Goal: Transaction & Acquisition: Book appointment/travel/reservation

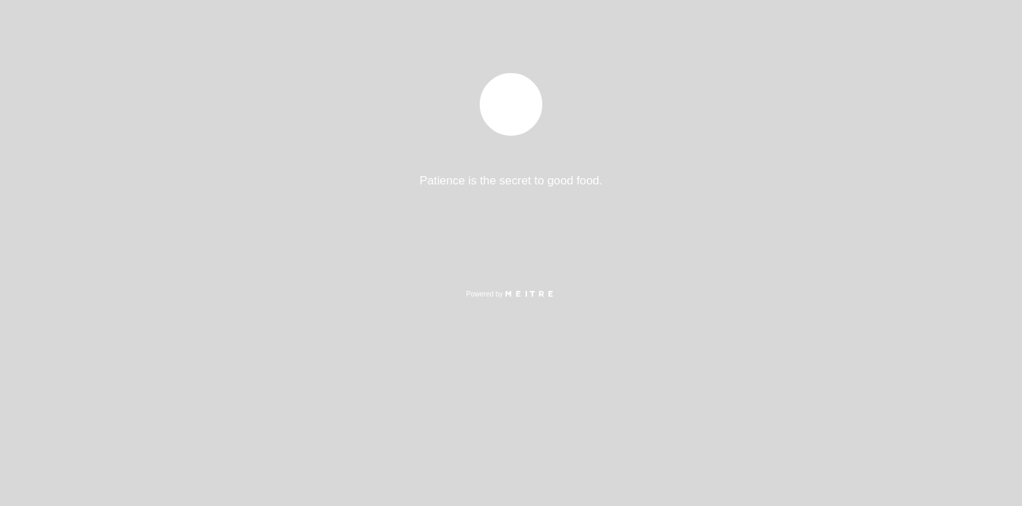
select select "es"
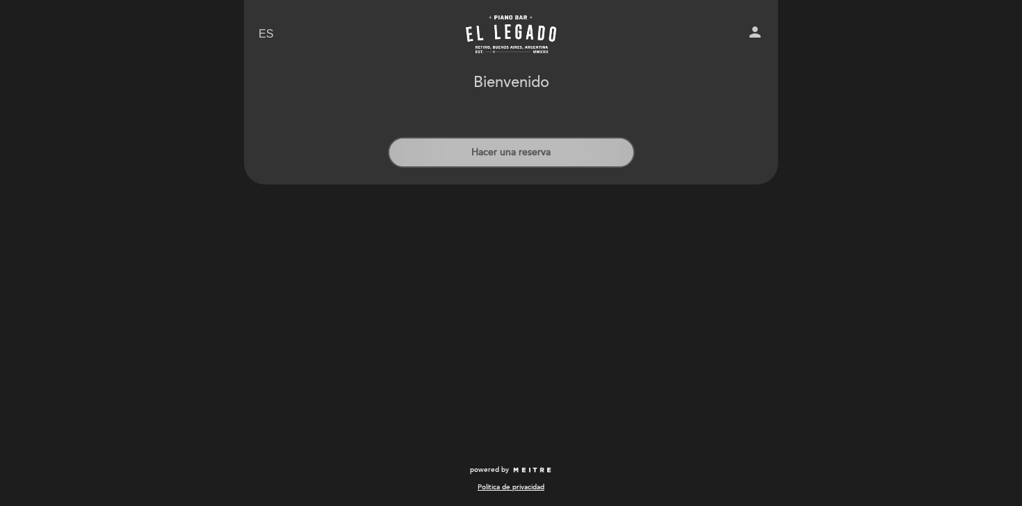
click at [509, 158] on button "Hacer una reserva" at bounding box center [511, 152] width 247 height 31
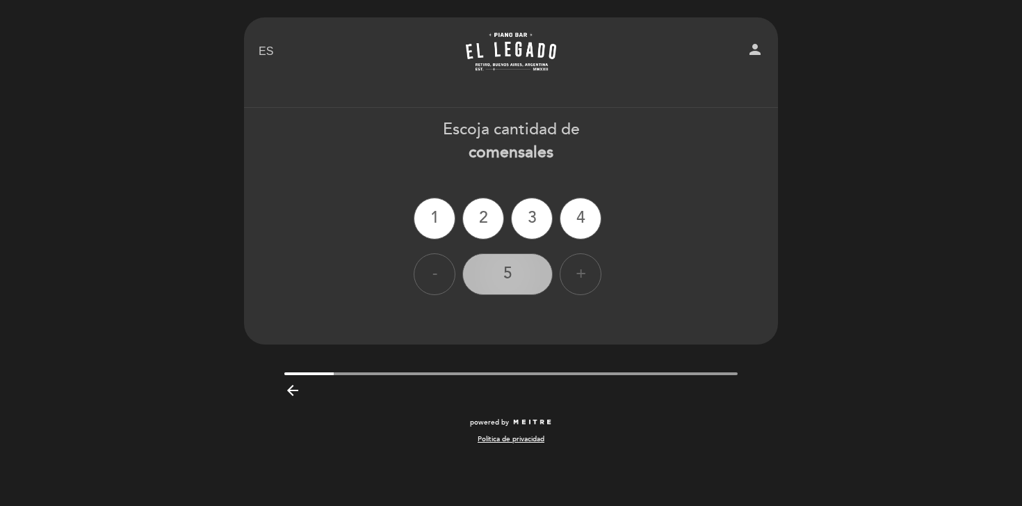
click at [525, 277] on div "5" at bounding box center [507, 274] width 90 height 42
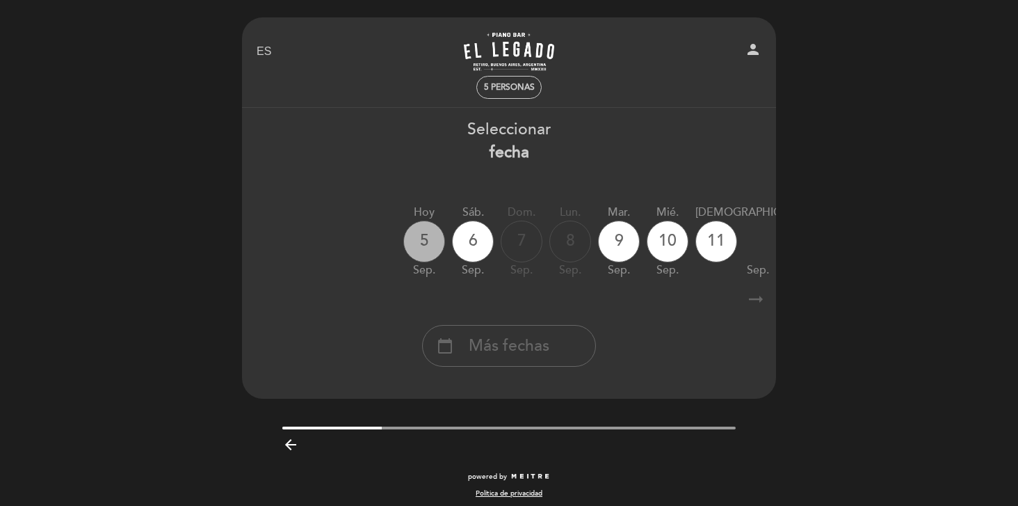
click at [423, 233] on div "5" at bounding box center [424, 241] width 42 height 42
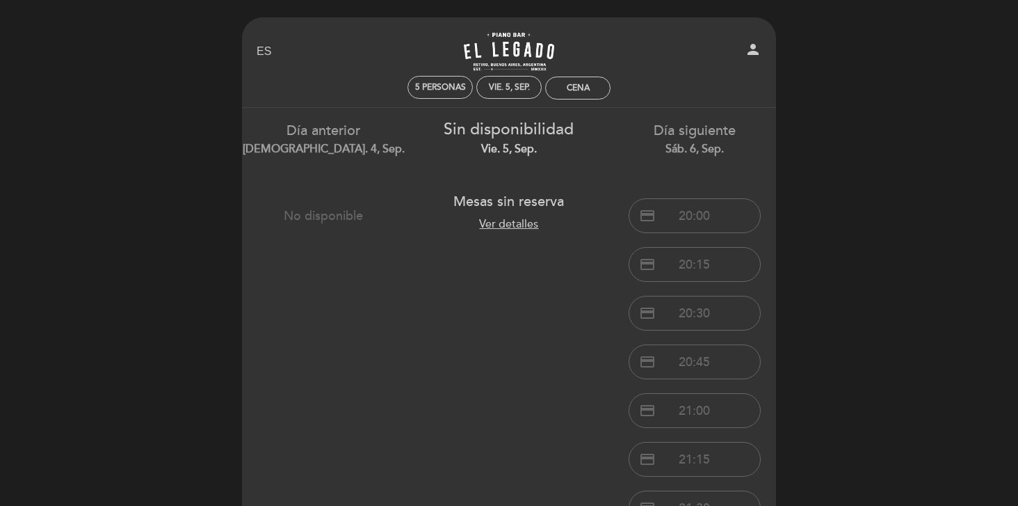
click at [505, 232] on div "Ver detalles" at bounding box center [509, 222] width 144 height 23
click at [516, 226] on link "Ver detalles" at bounding box center [508, 224] width 59 height 14
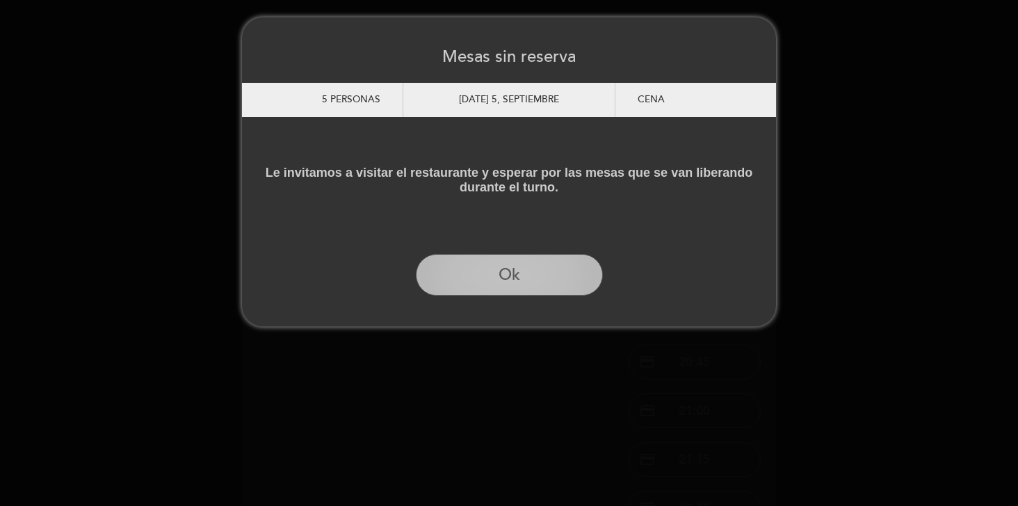
click at [495, 275] on button "Ok" at bounding box center [509, 275] width 187 height 42
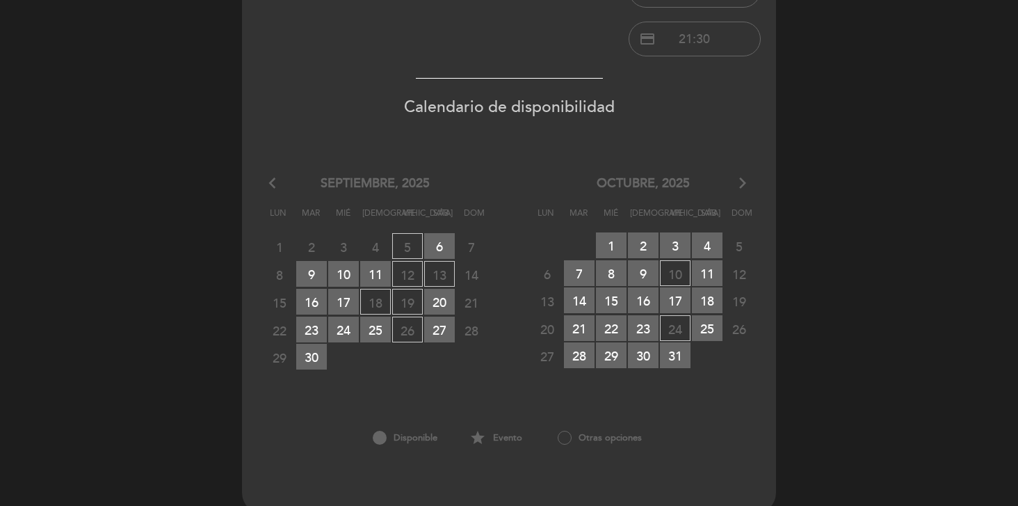
scroll to position [427, 0]
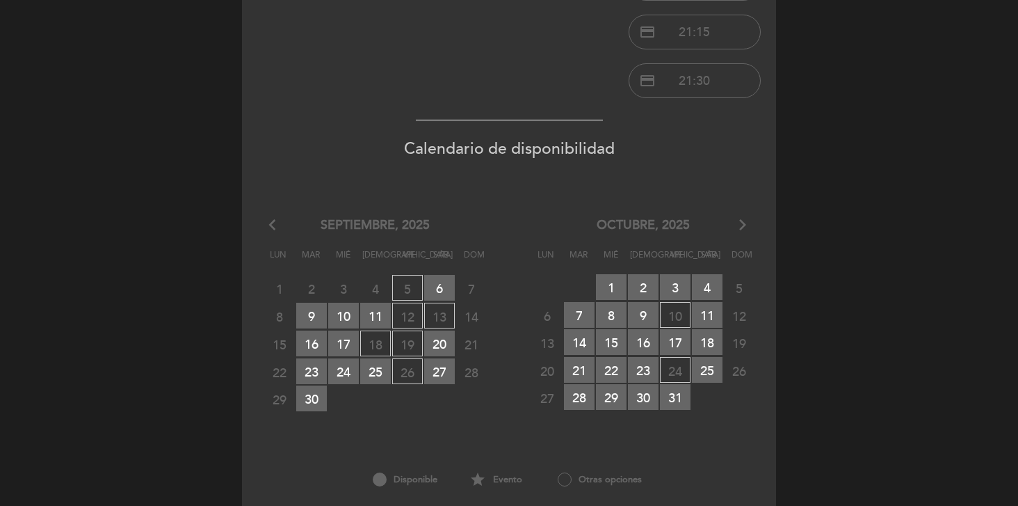
click at [408, 312] on span "12 MESAS SIN RESERVA" at bounding box center [407, 315] width 31 height 26
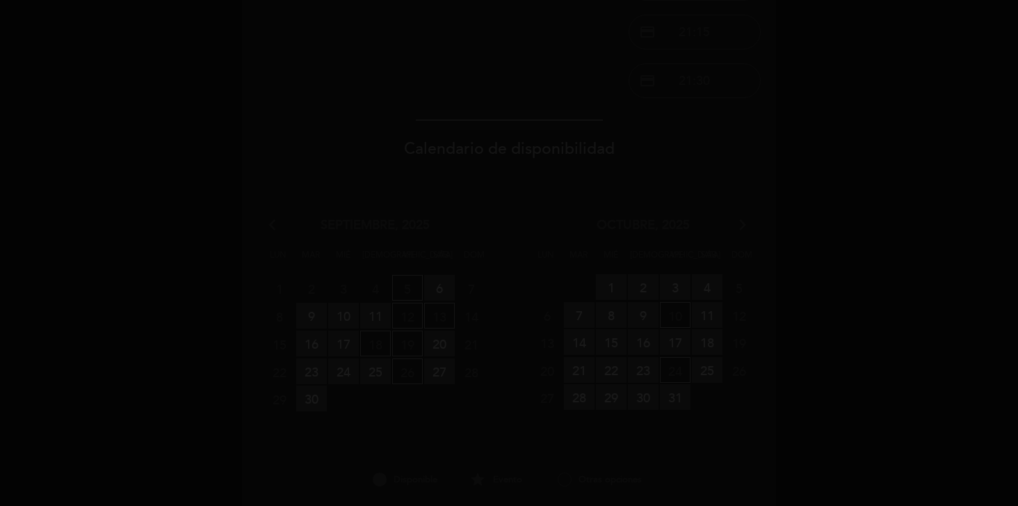
scroll to position [0, 0]
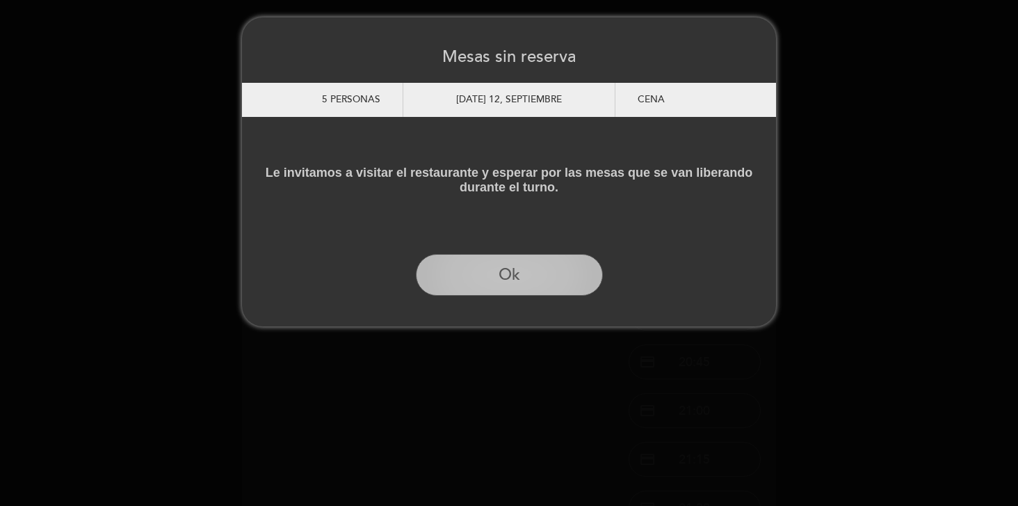
click at [455, 289] on button "Ok" at bounding box center [509, 275] width 187 height 42
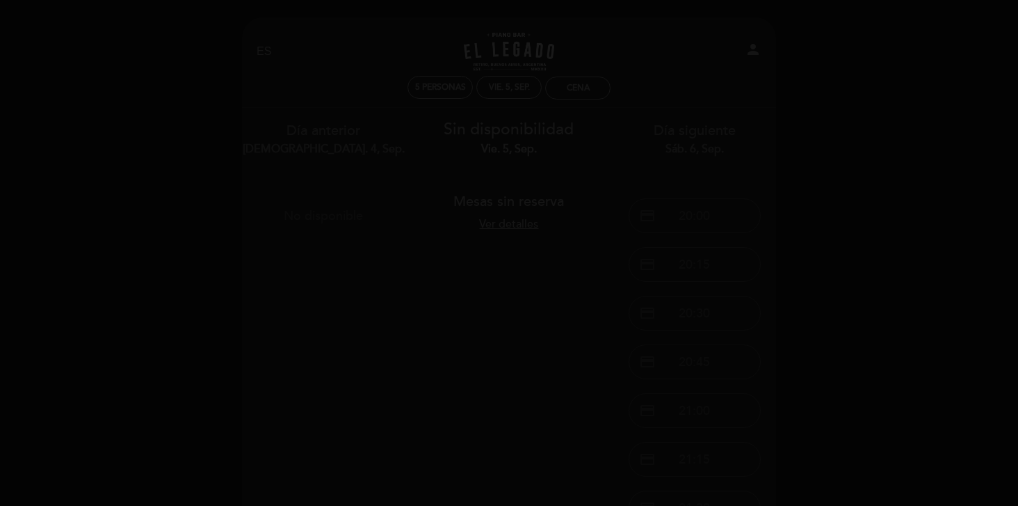
scroll to position [489, 0]
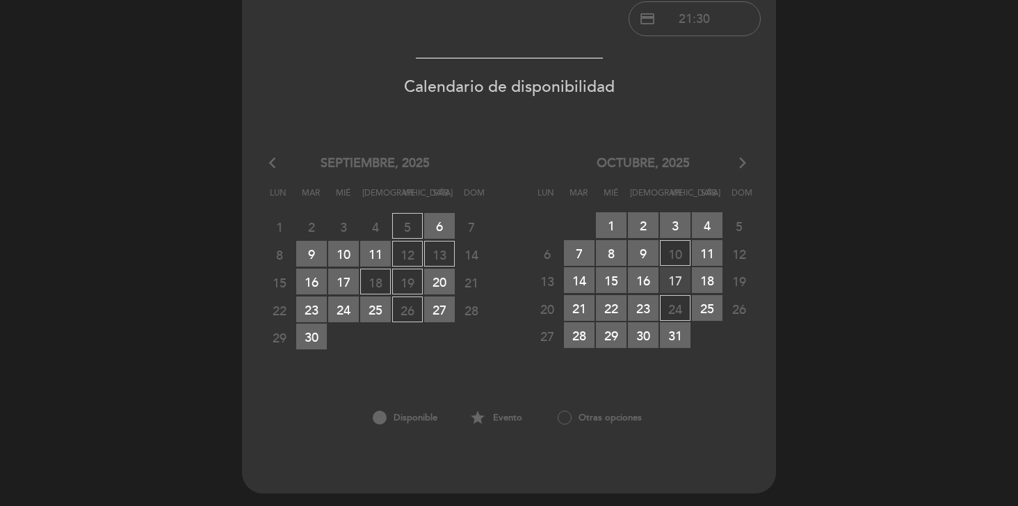
click at [670, 281] on span "17 RESERVAS DISPONIBLES" at bounding box center [675, 280] width 31 height 26
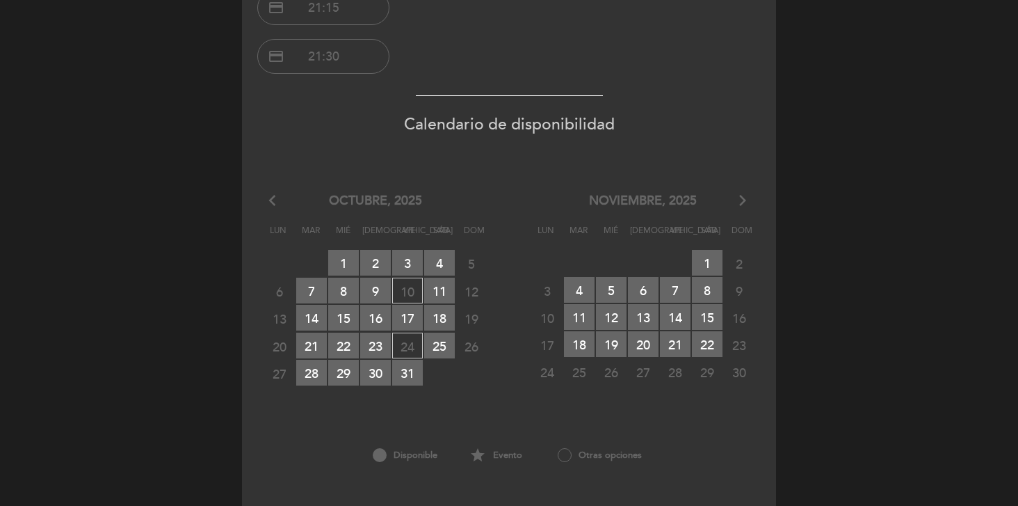
scroll to position [615, 0]
click at [670, 330] on span "21 RESERVAS DISPONIBLES" at bounding box center [675, 343] width 31 height 26
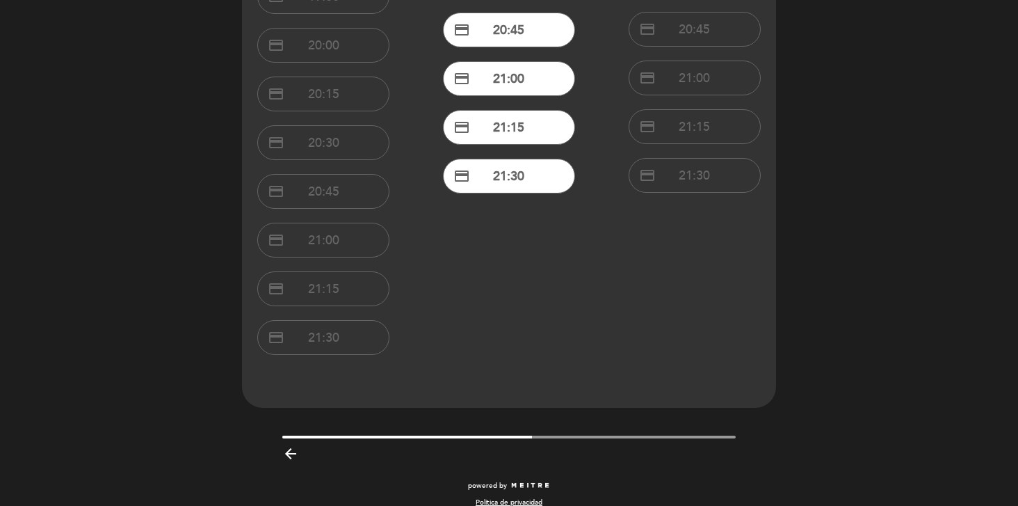
scroll to position [0, 0]
